Goal: Information Seeking & Learning: Learn about a topic

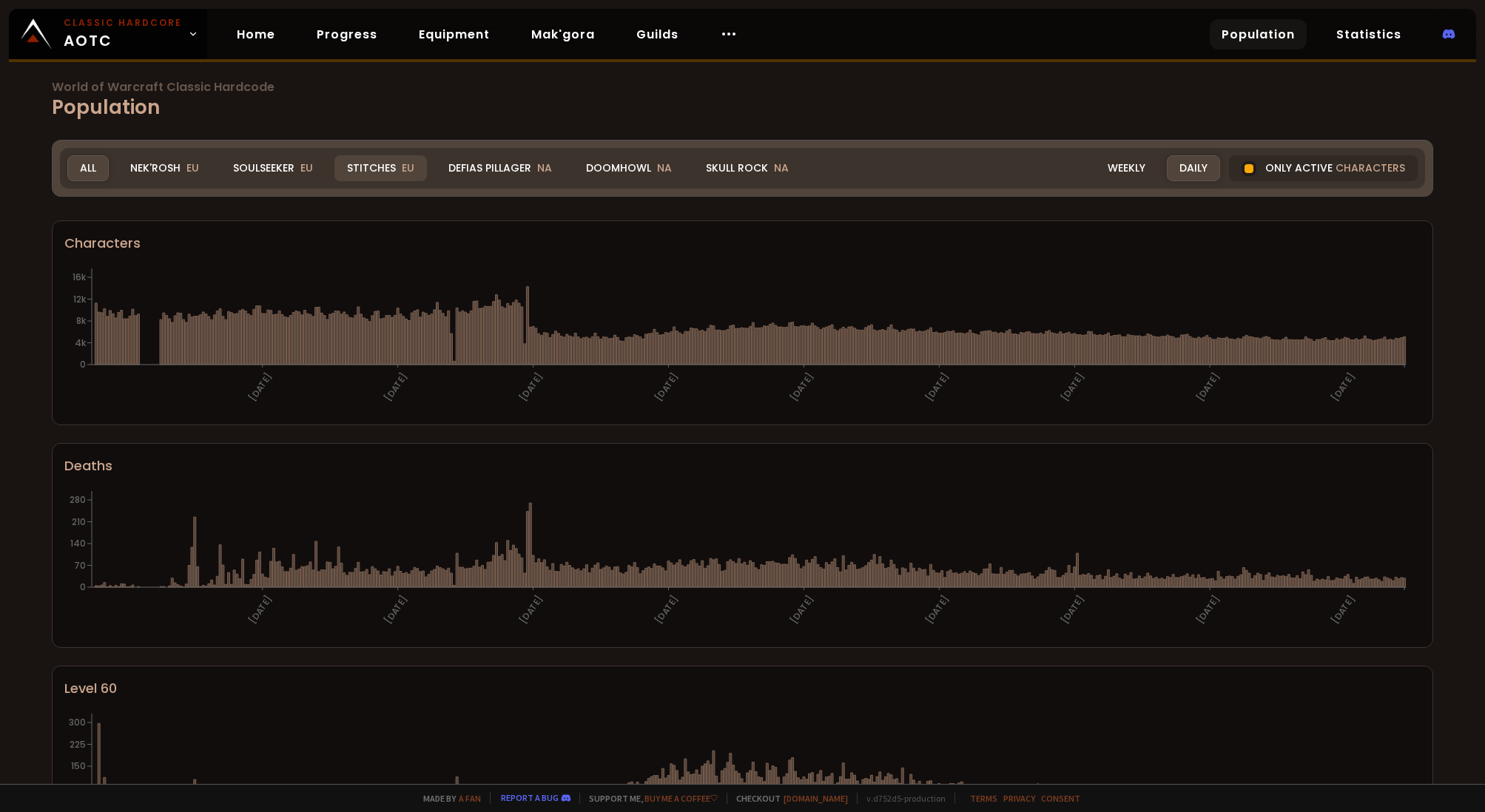
click at [371, 175] on div "Stitches EU" at bounding box center [380, 168] width 93 height 26
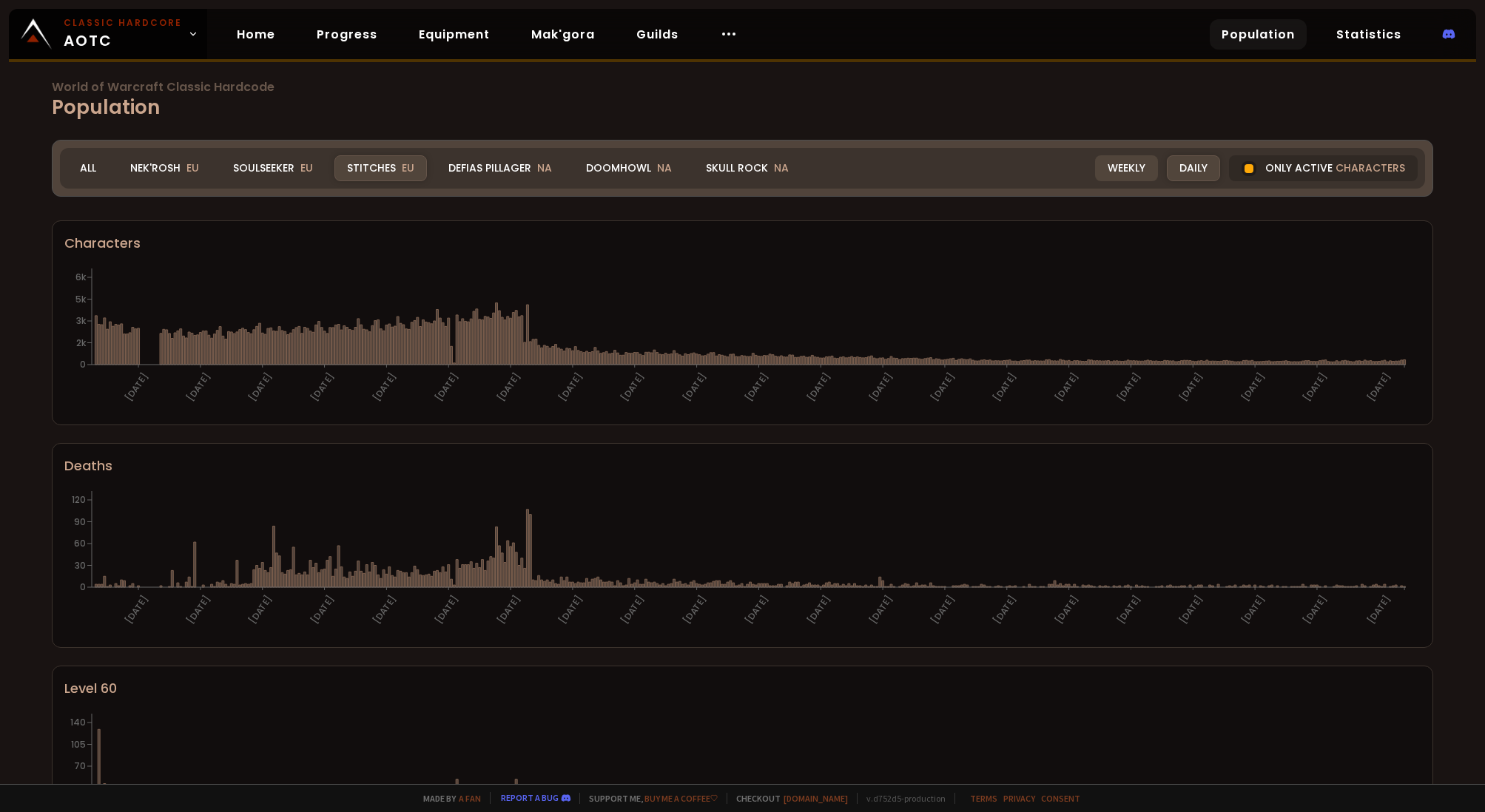
click at [1123, 171] on div "Weekly" at bounding box center [1126, 168] width 63 height 26
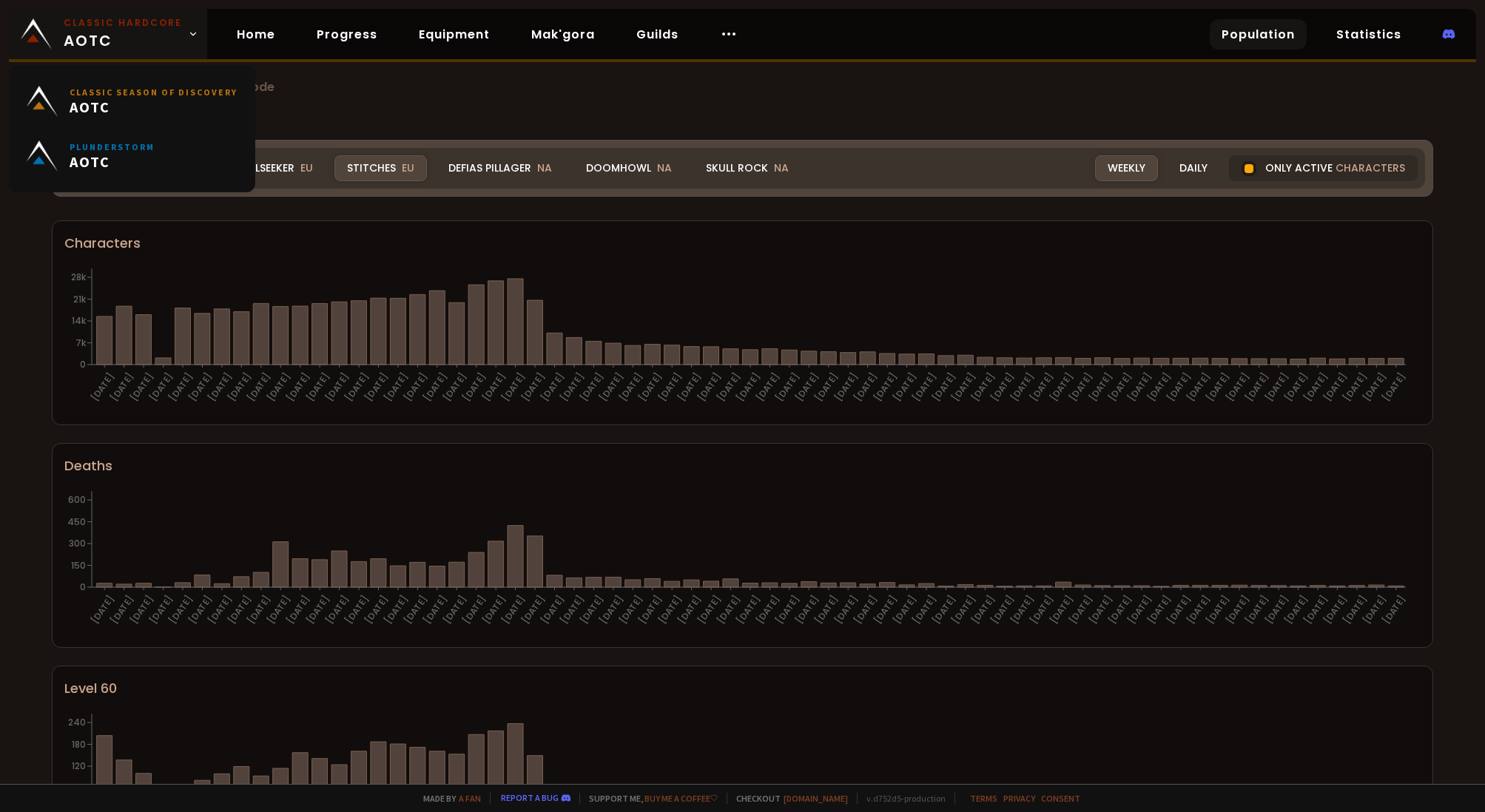
click at [126, 34] on span "Classic Hardcore AOTC" at bounding box center [123, 33] width 118 height 35
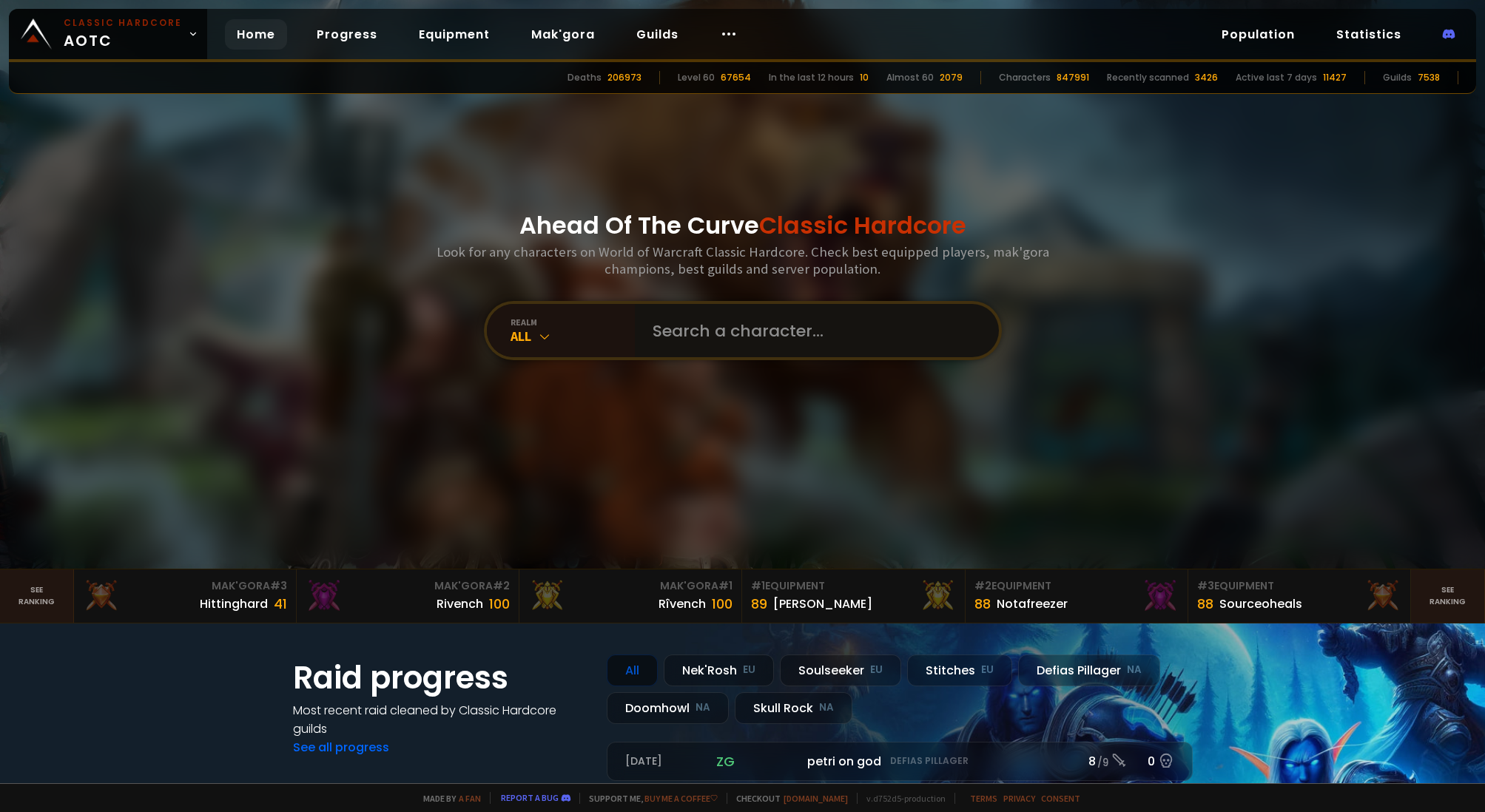
click at [720, 345] on input "text" at bounding box center [812, 330] width 337 height 53
type input "bioborgo"
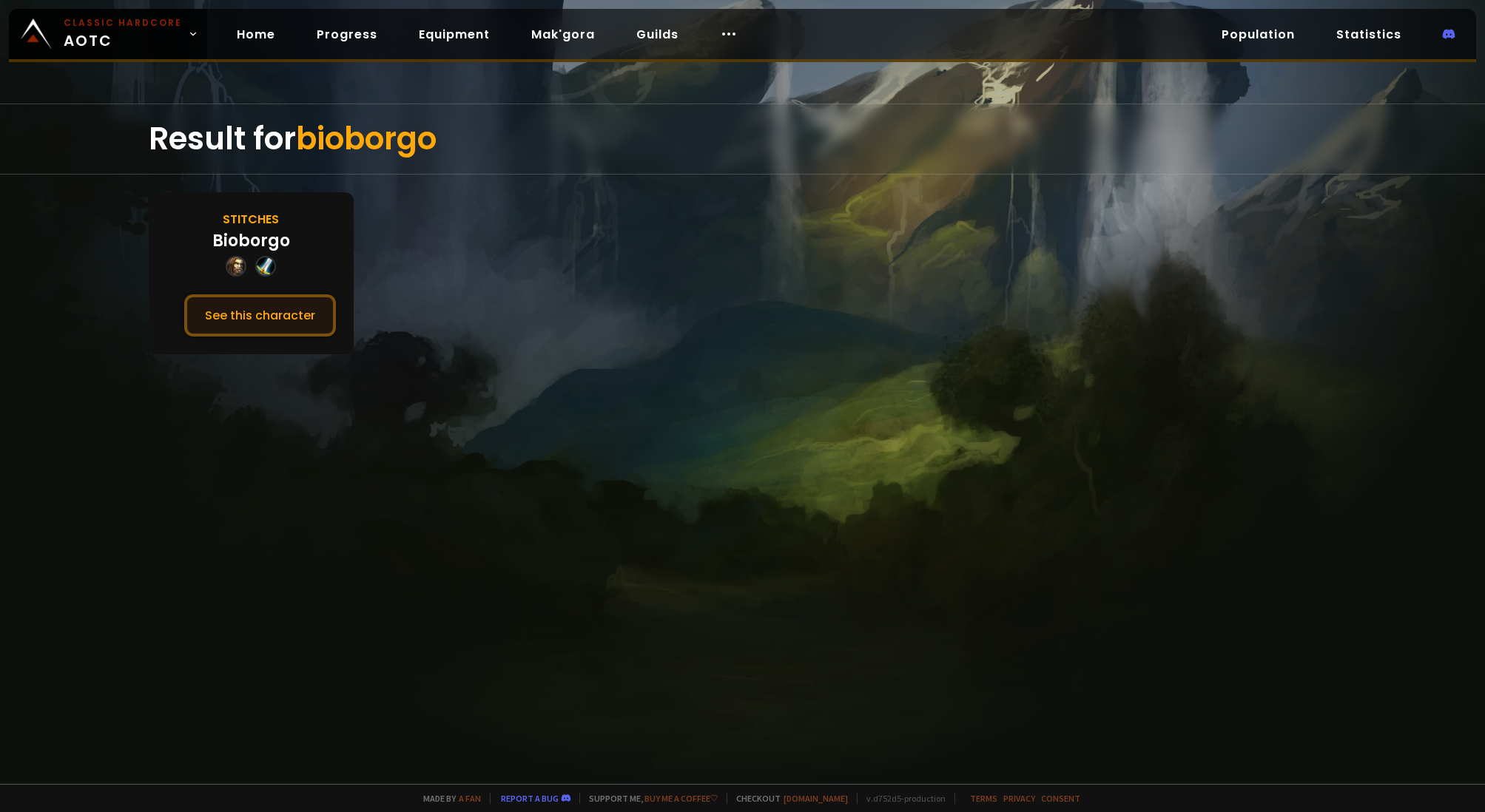
click at [280, 327] on button "See this character" at bounding box center [260, 315] width 151 height 42
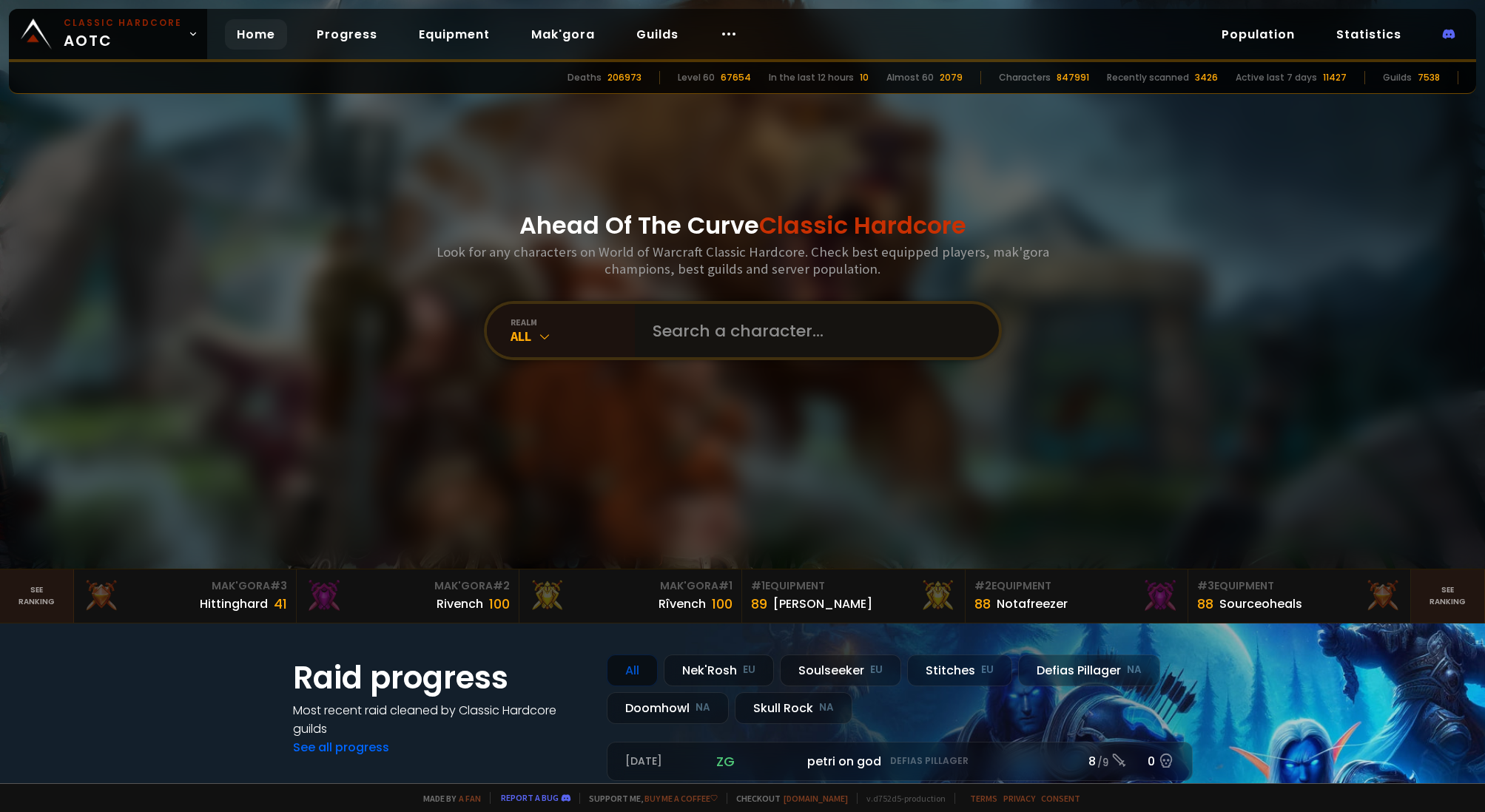
click at [661, 329] on input "text" at bounding box center [812, 330] width 337 height 53
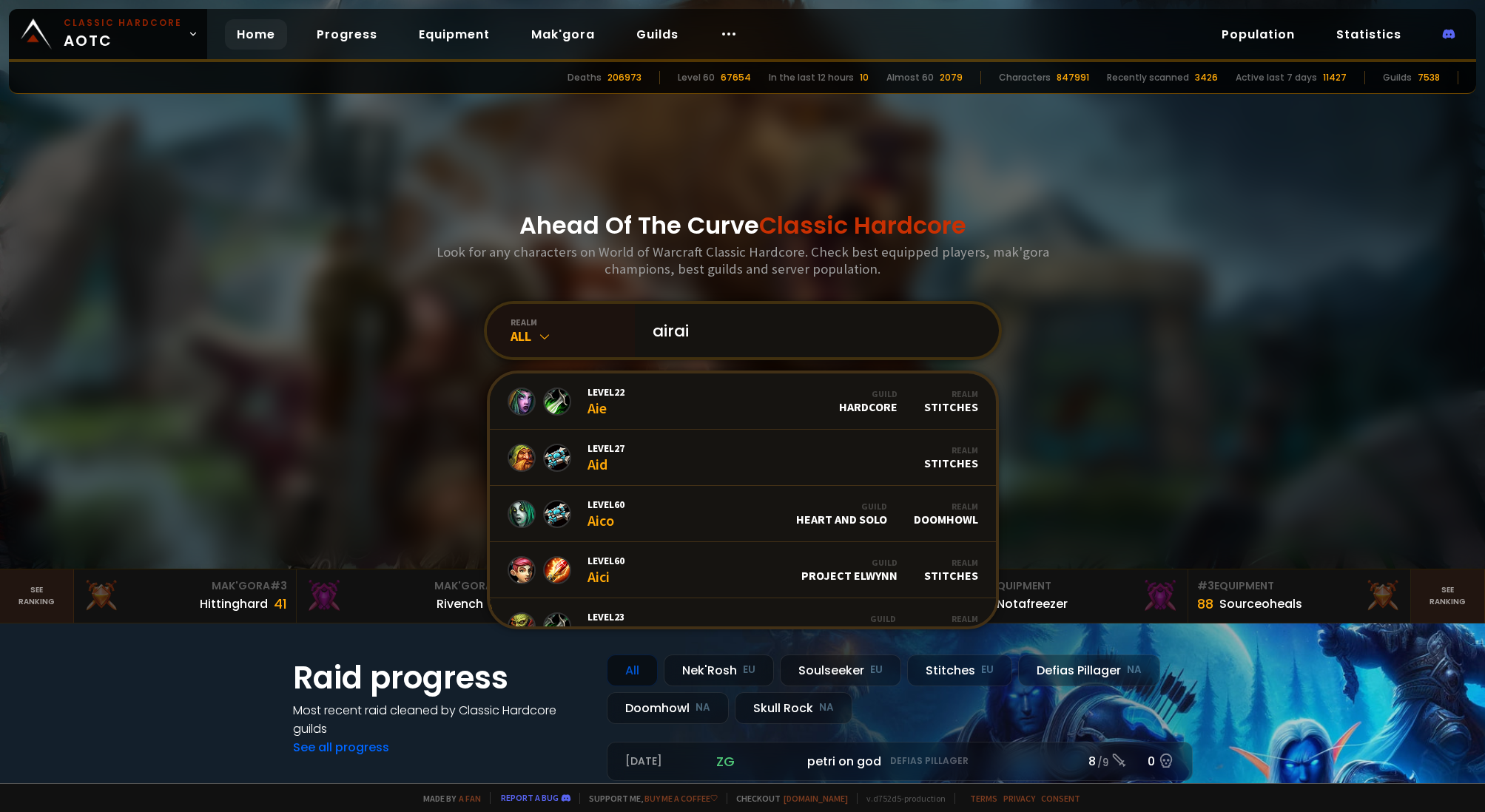
type input "airain"
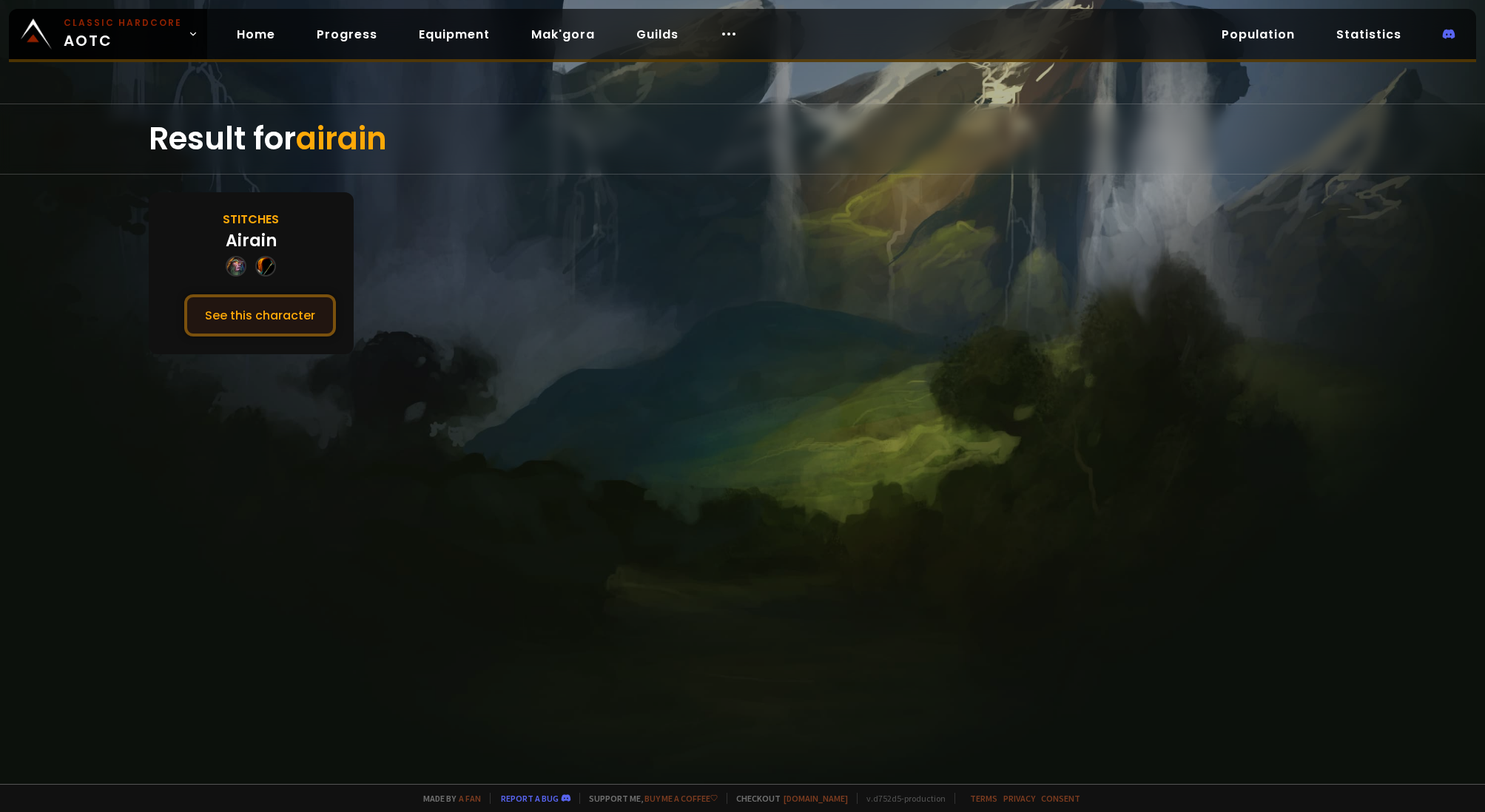
click at [316, 331] on button "See this character" at bounding box center [260, 315] width 151 height 42
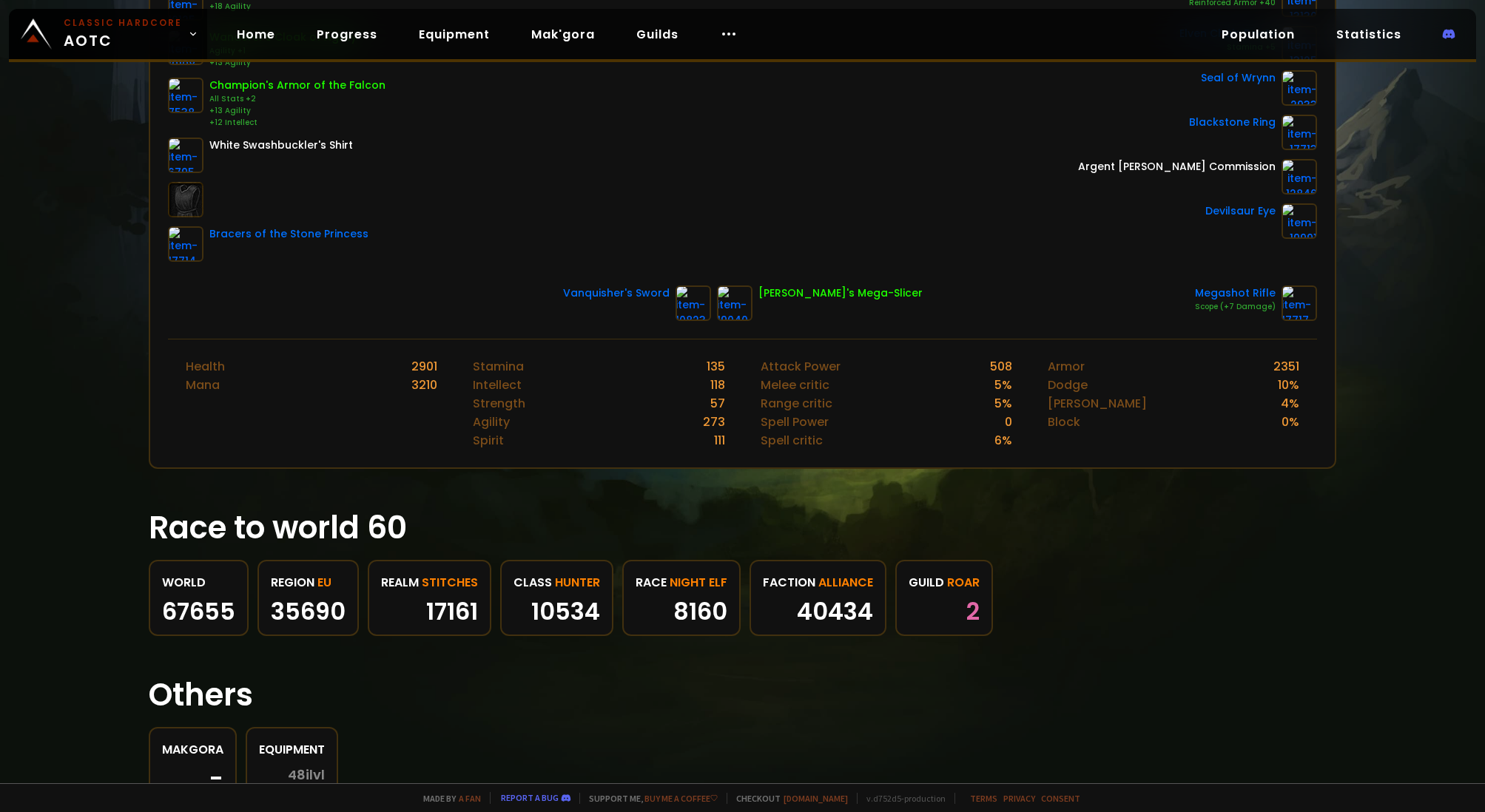
scroll to position [477, 0]
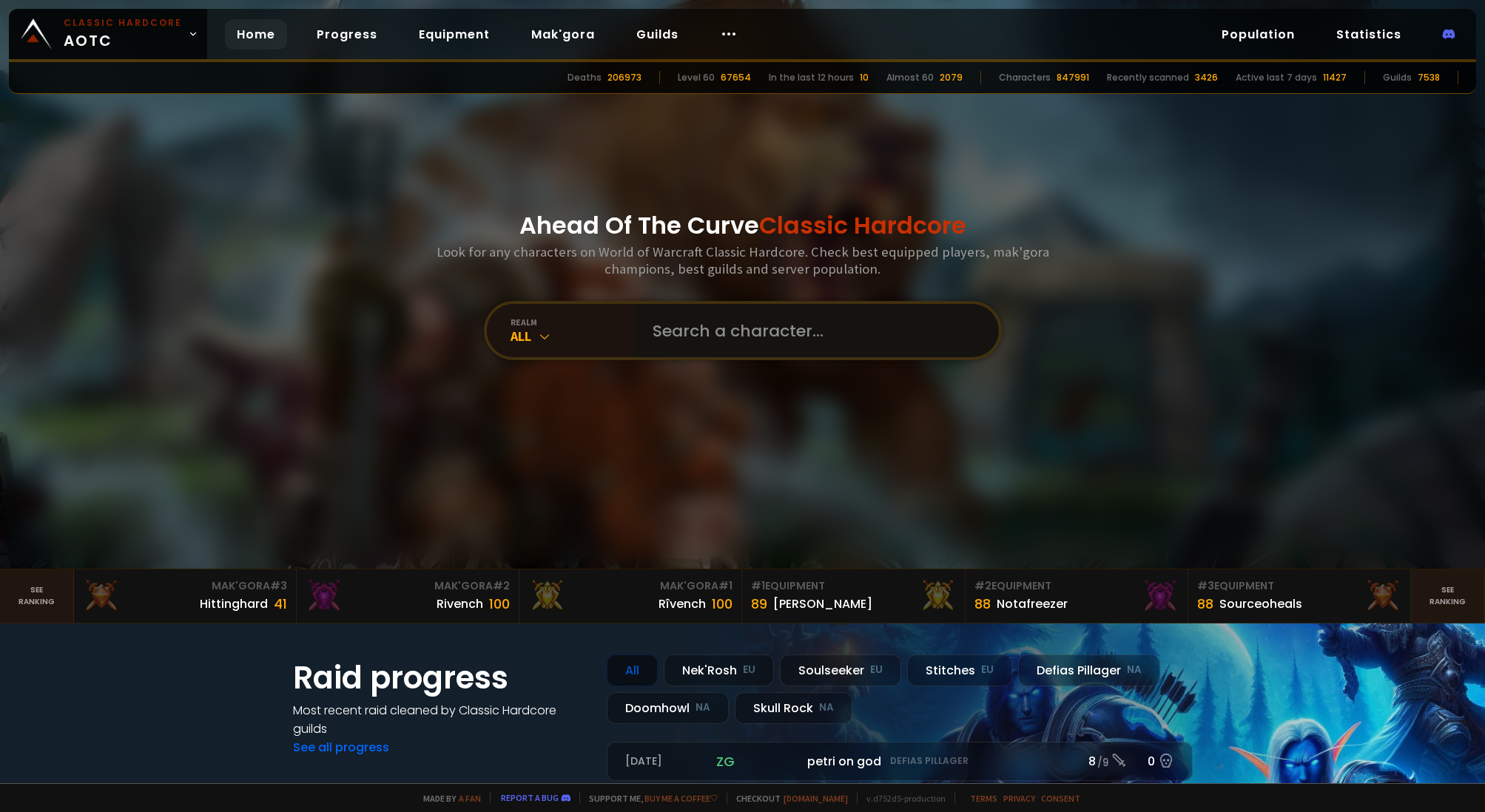
click at [672, 339] on input "text" at bounding box center [812, 330] width 337 height 53
type input "bioborgo"
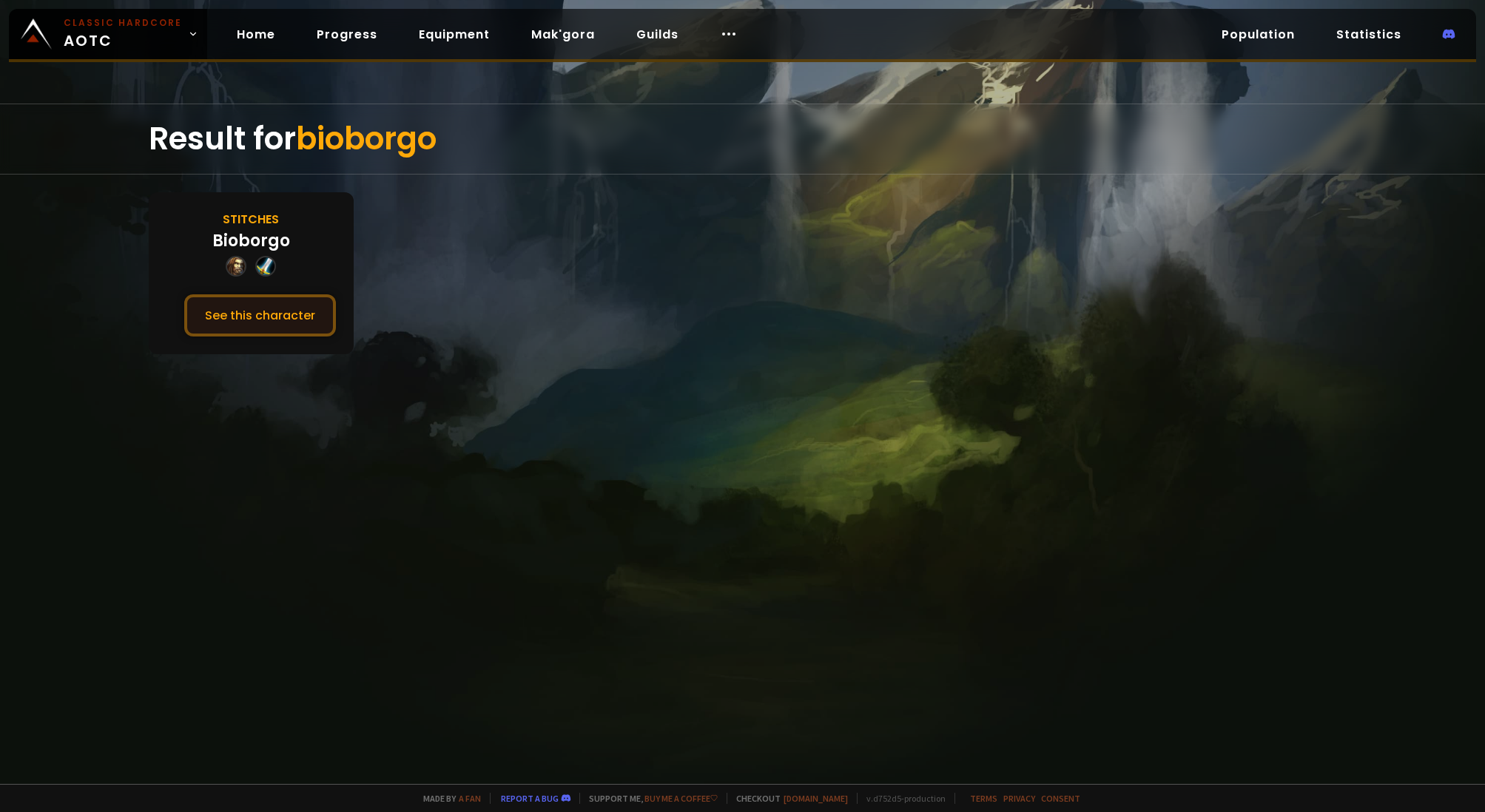
click at [255, 332] on button "See this character" at bounding box center [260, 315] width 151 height 42
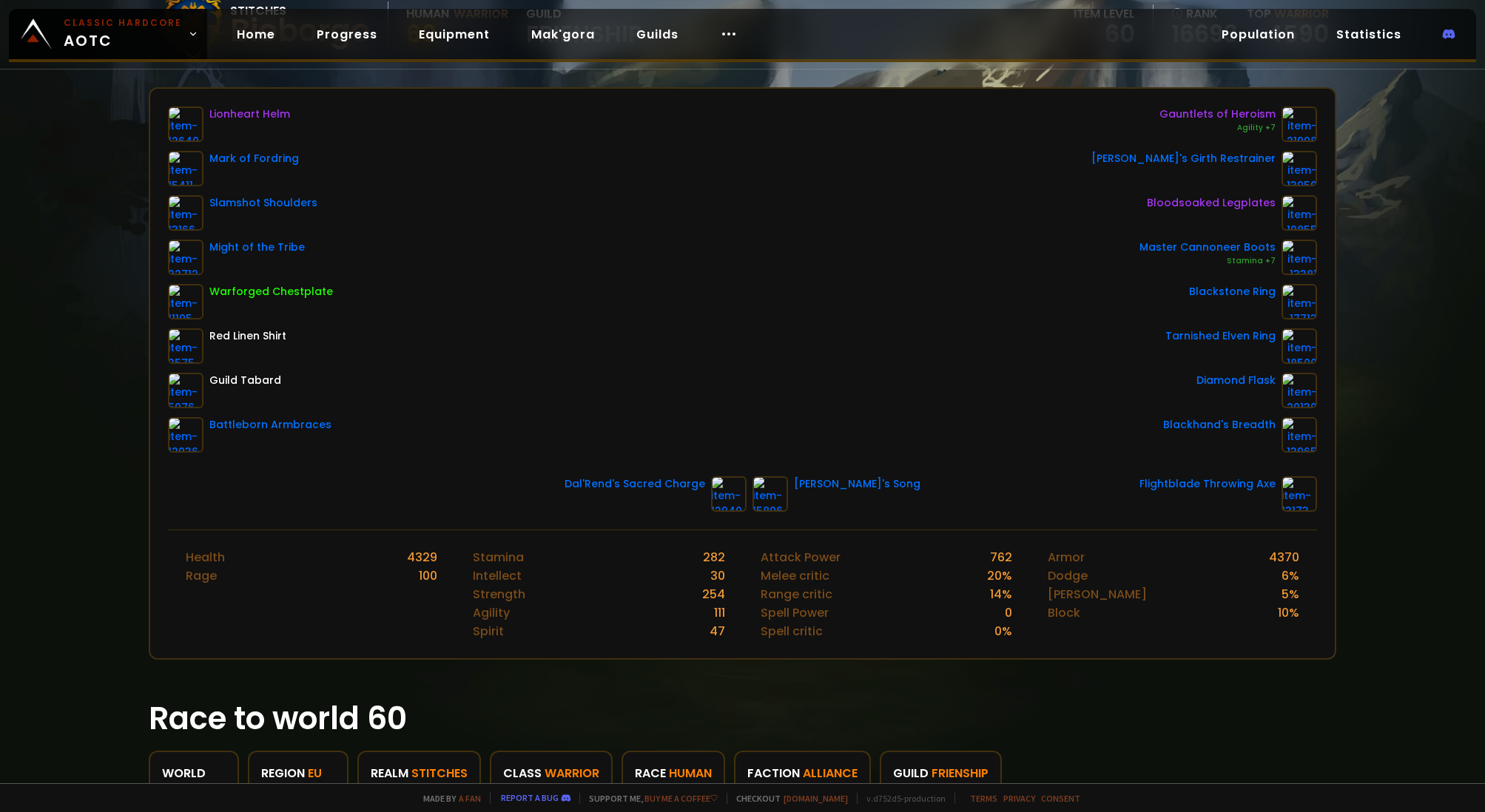
scroll to position [441, 0]
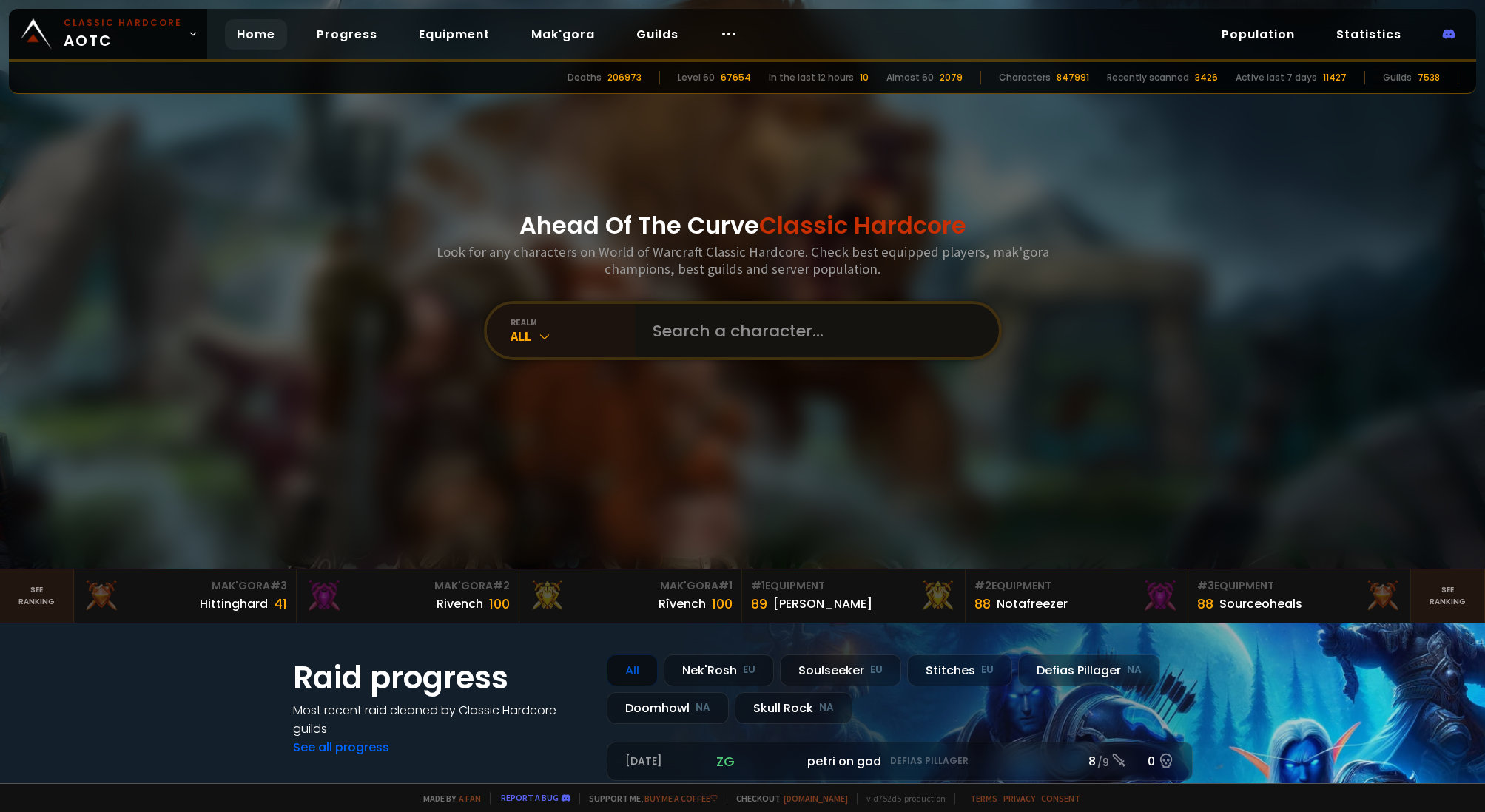
click at [759, 339] on input "text" at bounding box center [812, 330] width 337 height 53
type input "airain"
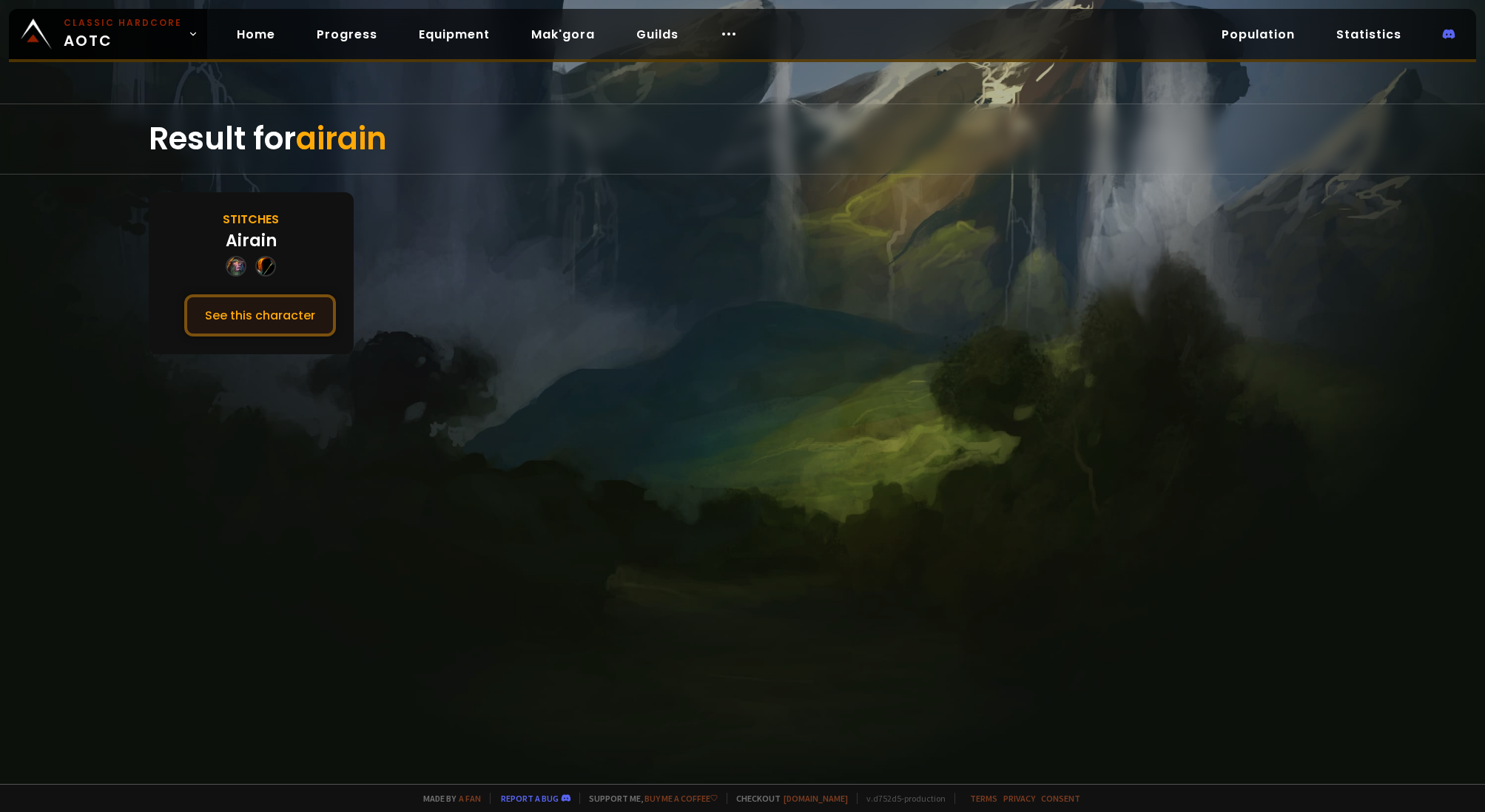
click at [265, 319] on button "See this character" at bounding box center [260, 315] width 151 height 42
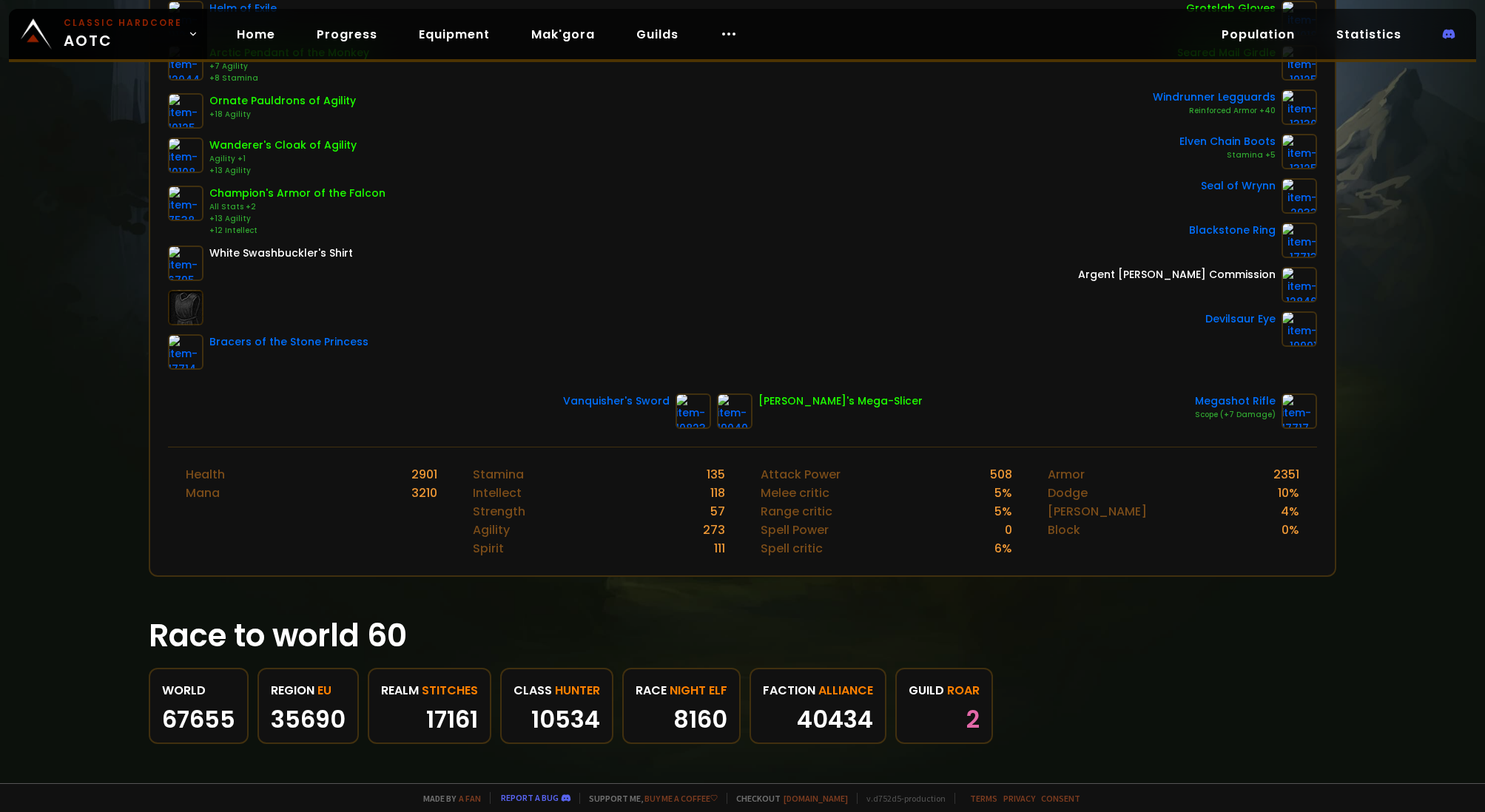
scroll to position [477, 0]
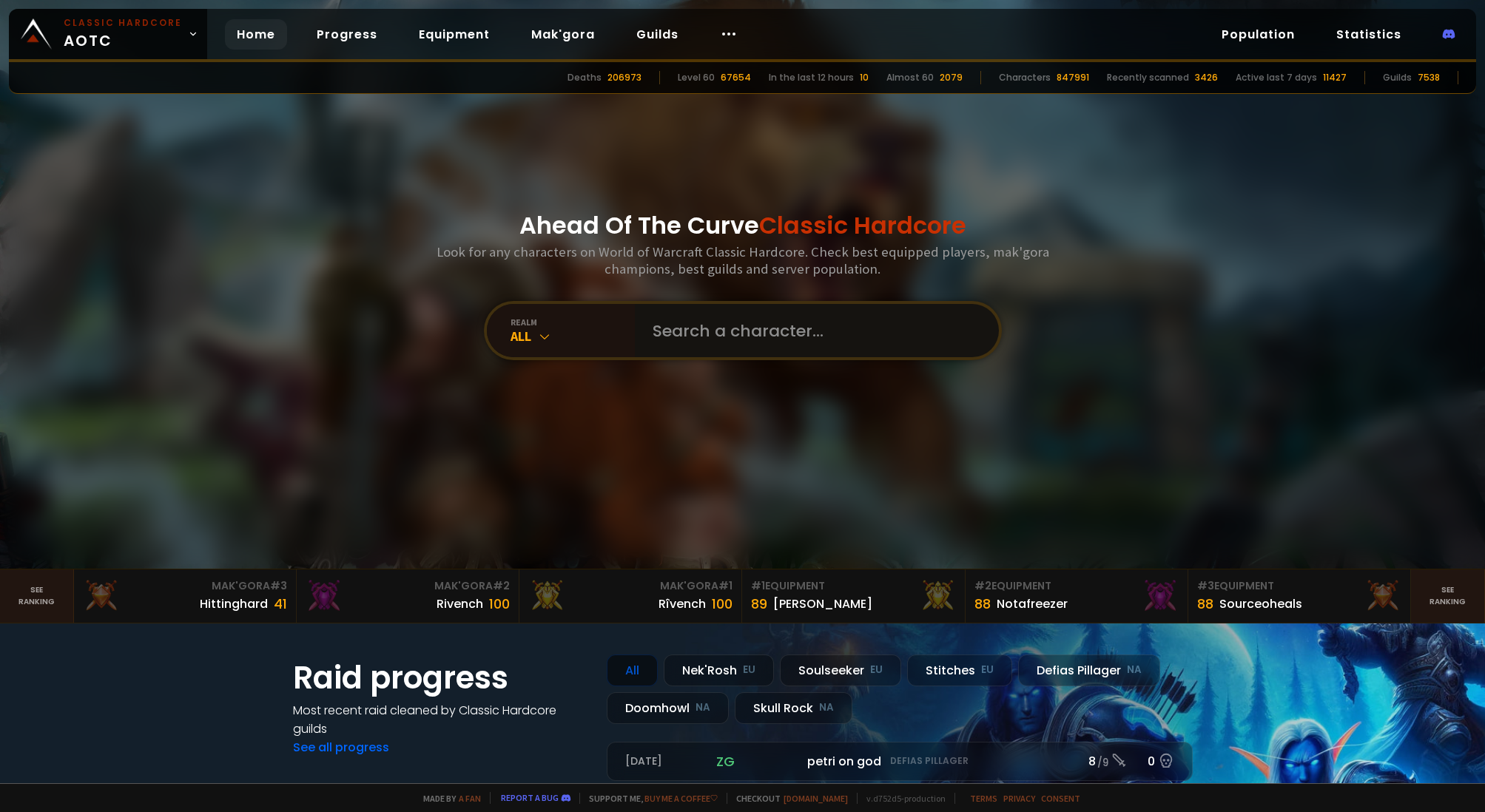
click at [744, 350] on input "text" at bounding box center [812, 330] width 337 height 53
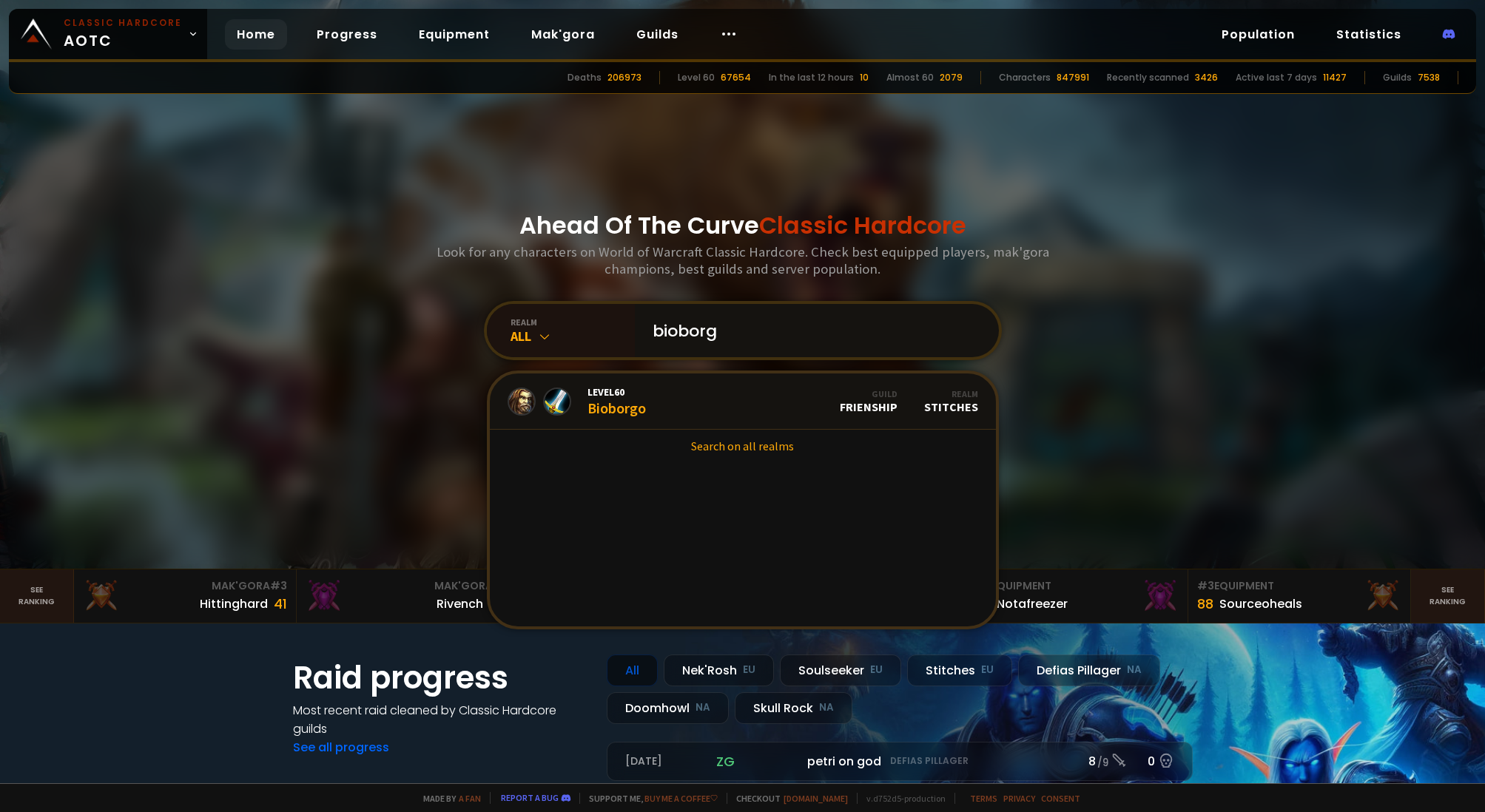
type input "bioborgo"
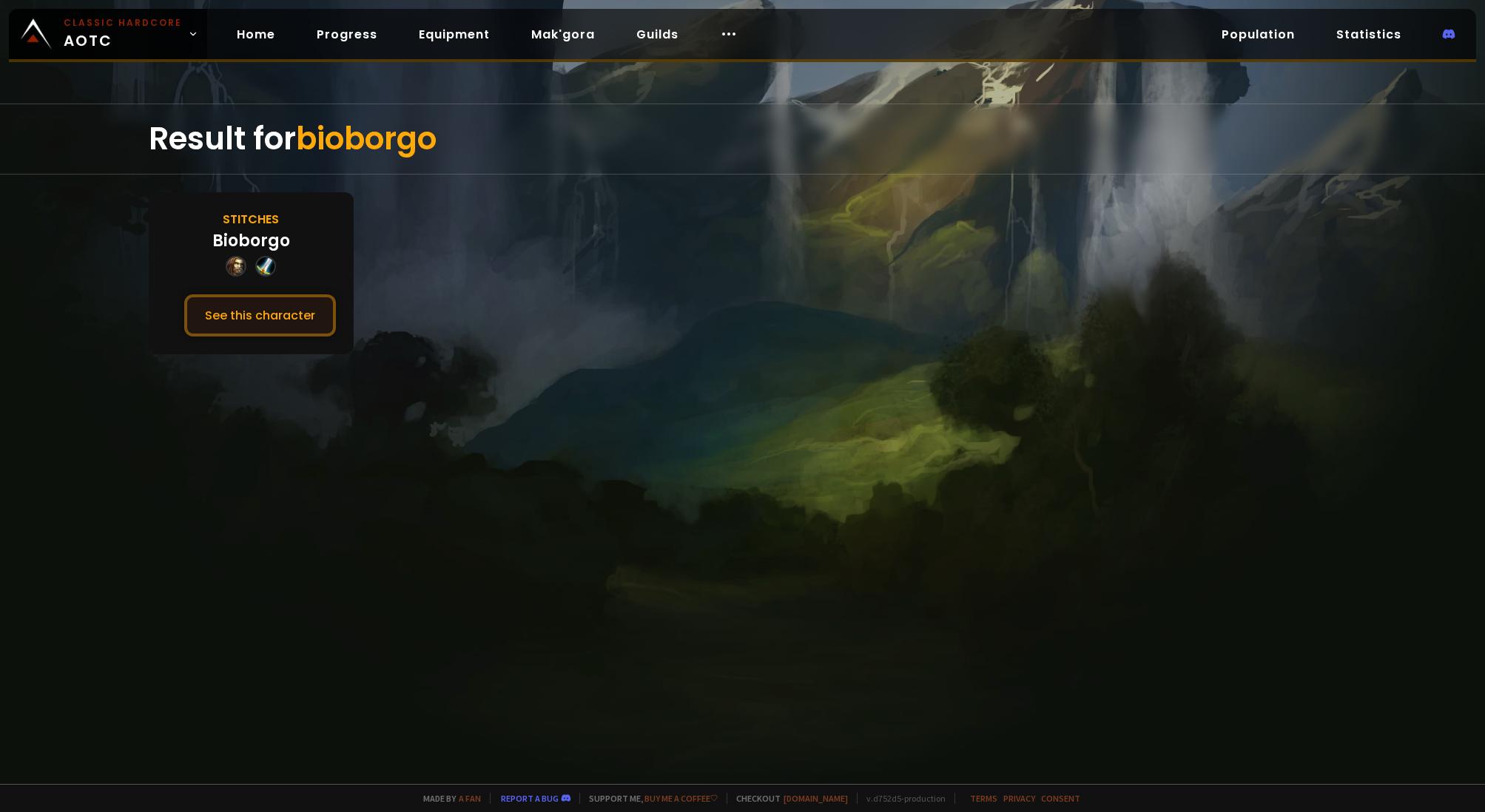
click at [270, 322] on button "See this character" at bounding box center [260, 315] width 151 height 42
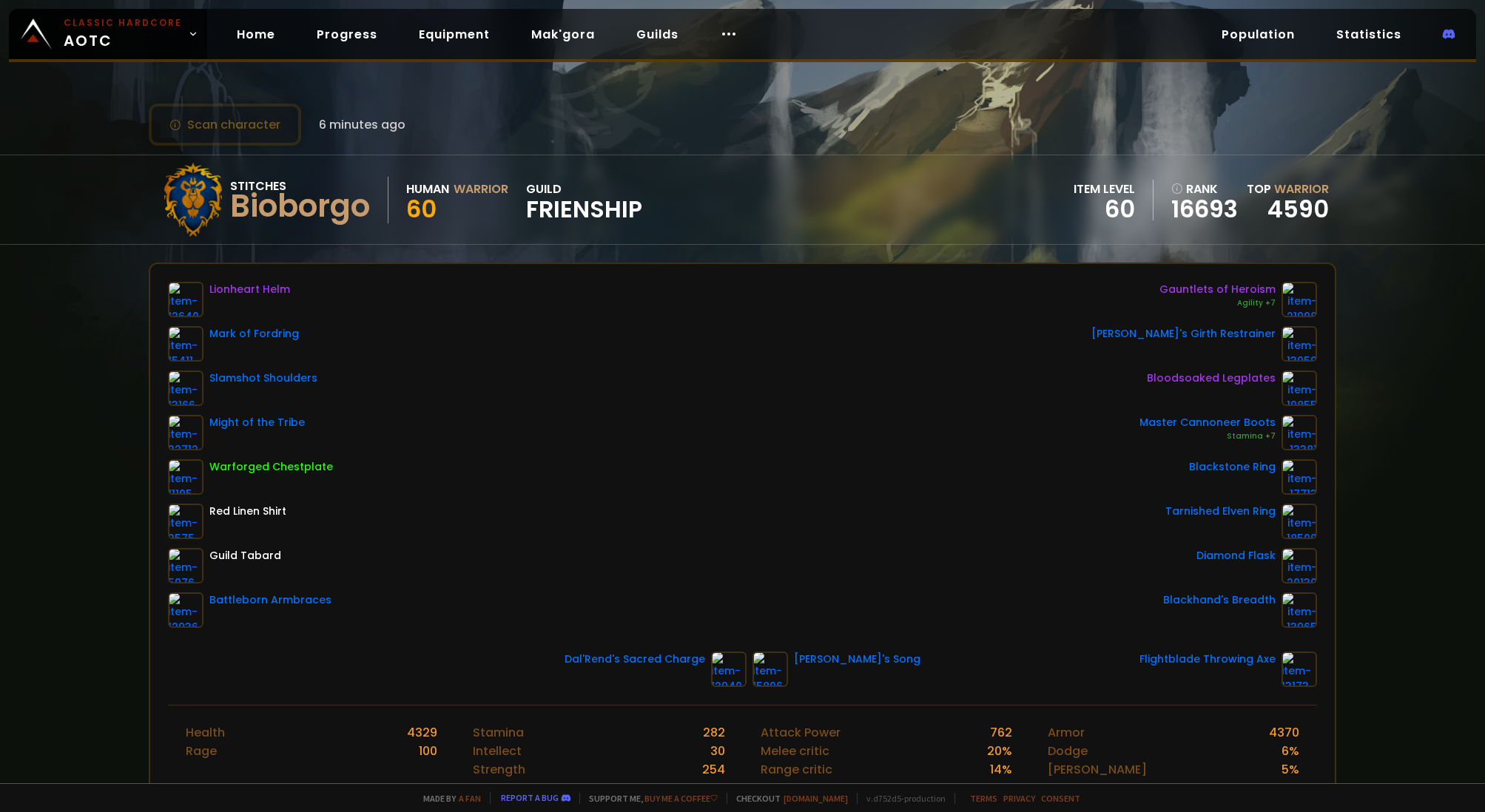
click at [537, 181] on div "guild Frienship" at bounding box center [583, 199] width 116 height 41
click at [574, 208] on span "Frienship" at bounding box center [583, 209] width 116 height 23
click at [651, 39] on link "Guilds" at bounding box center [656, 34] width 66 height 31
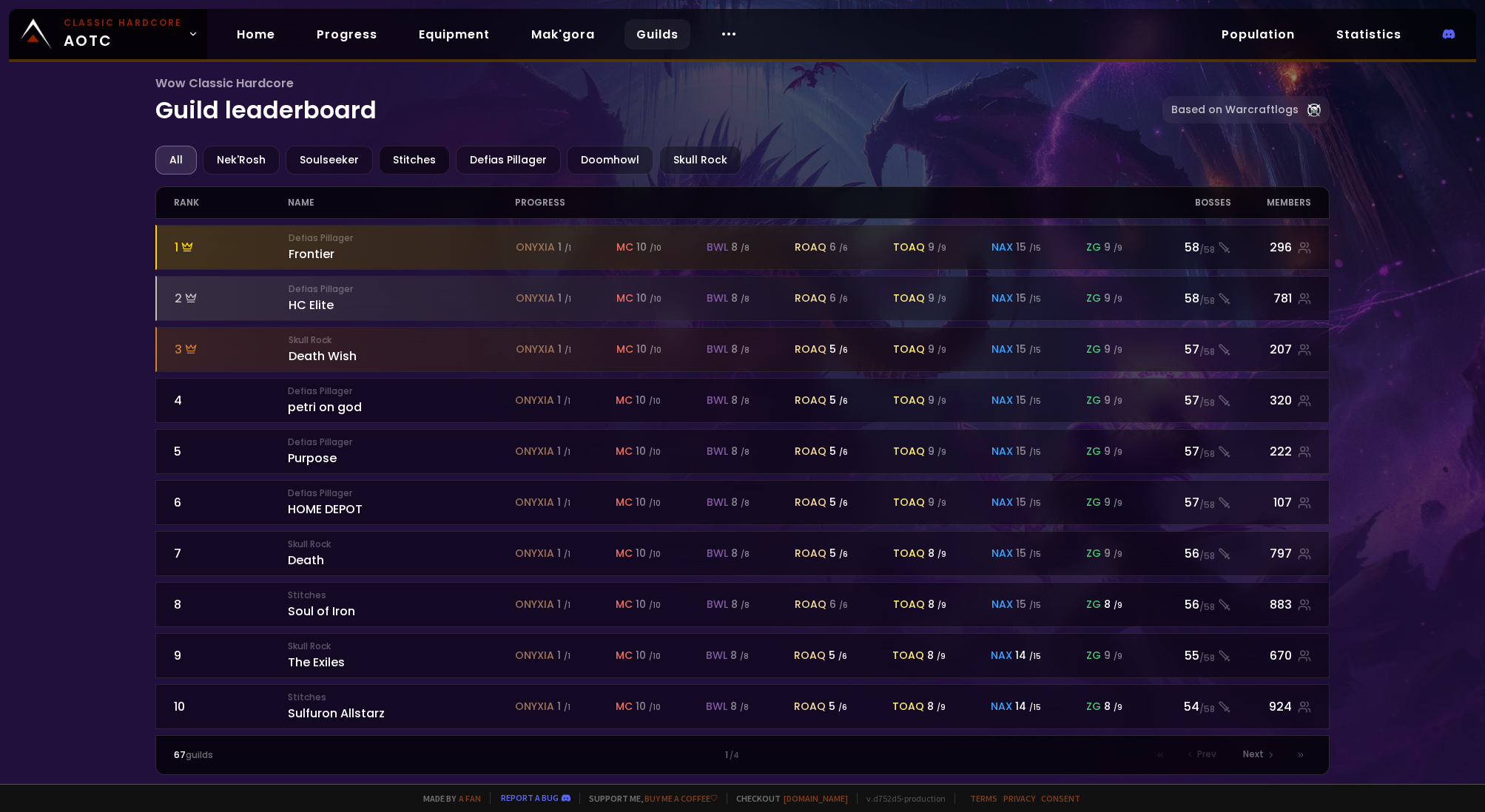
click at [407, 159] on div "Stitches" at bounding box center [414, 160] width 71 height 29
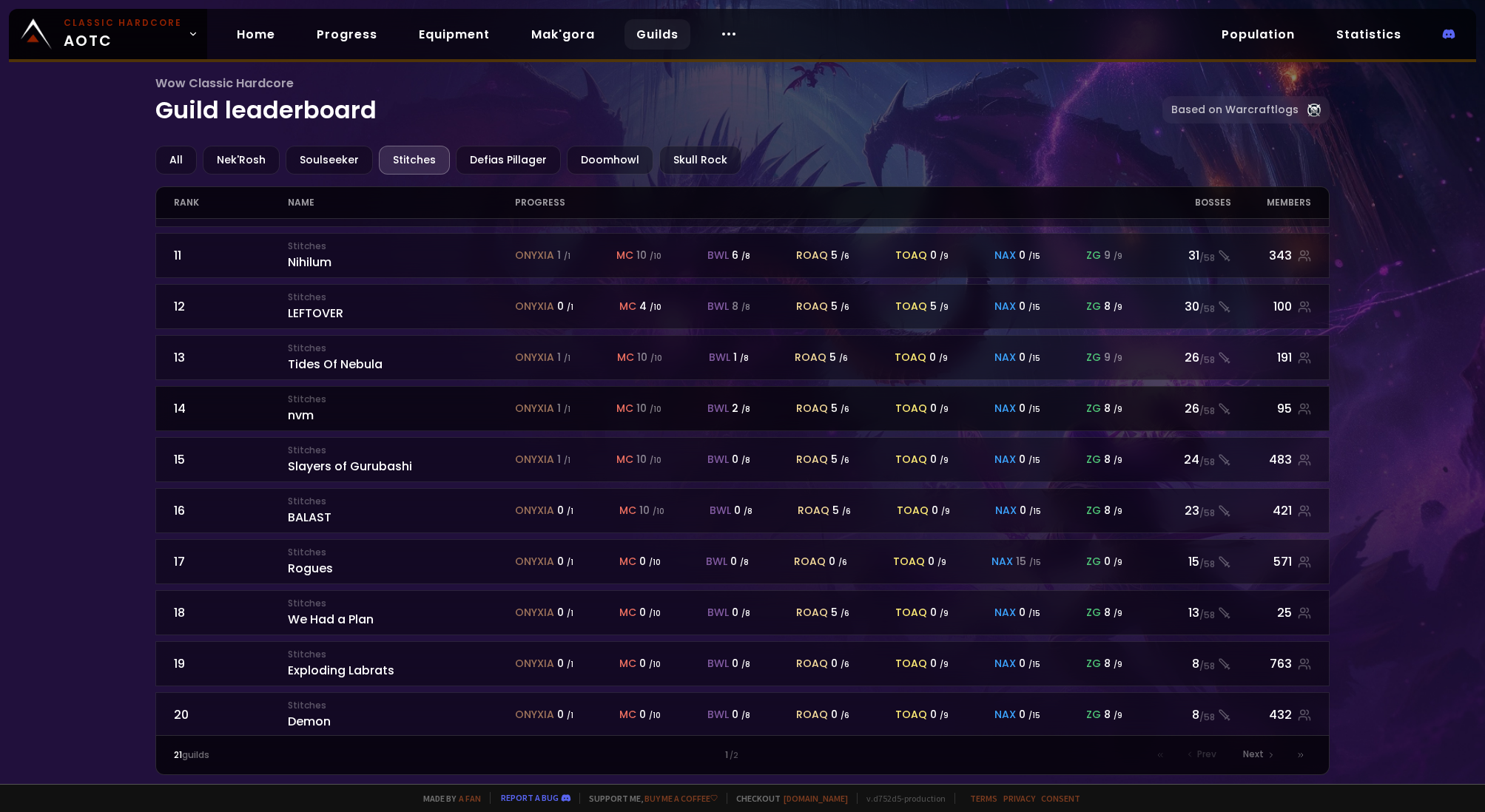
scroll to position [510, 0]
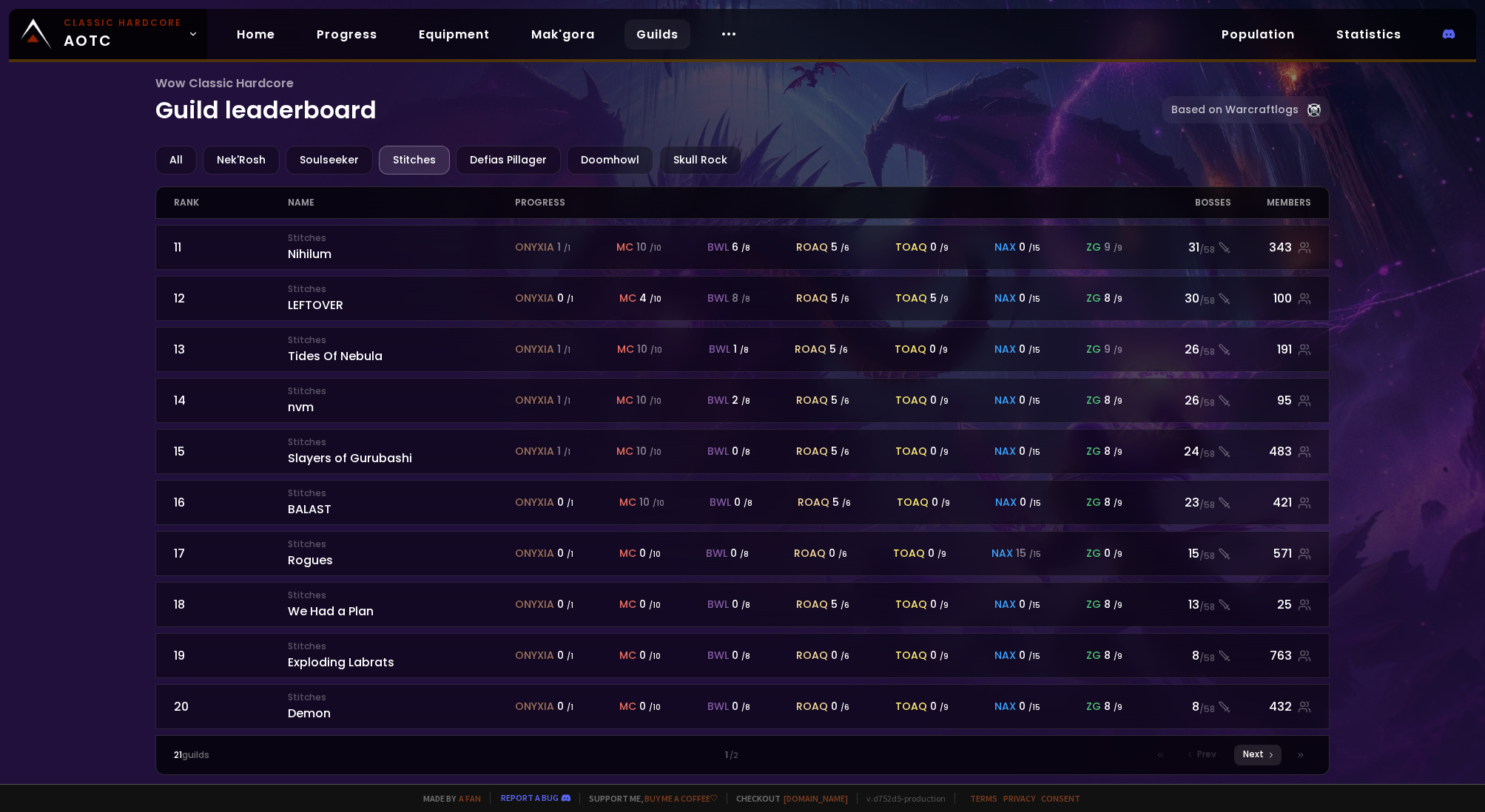
click at [1256, 755] on span "Next" at bounding box center [1252, 753] width 21 height 14
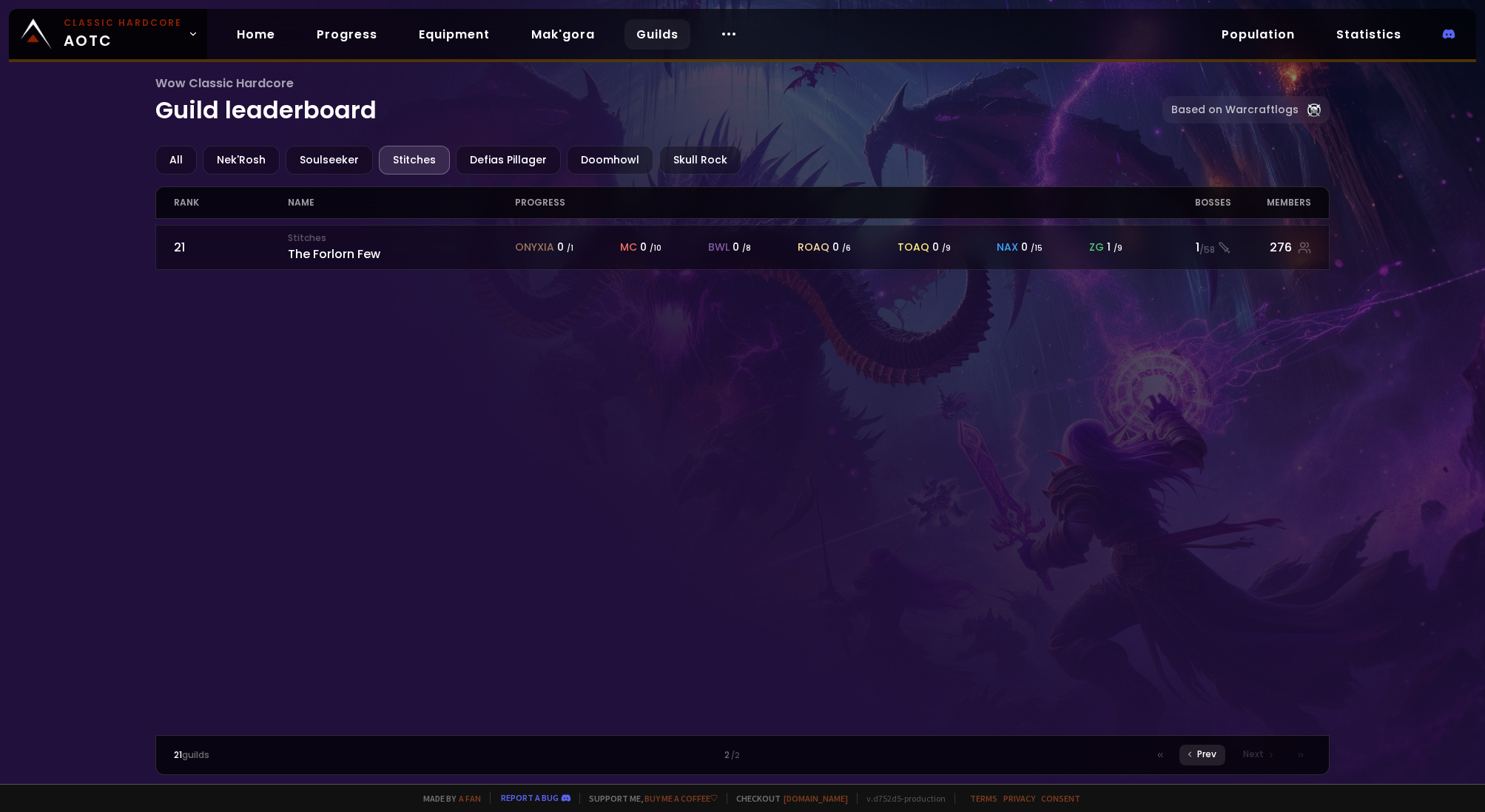
click at [1205, 755] on span "Prev" at bounding box center [1205, 753] width 19 height 14
